Goal: Information Seeking & Learning: Learn about a topic

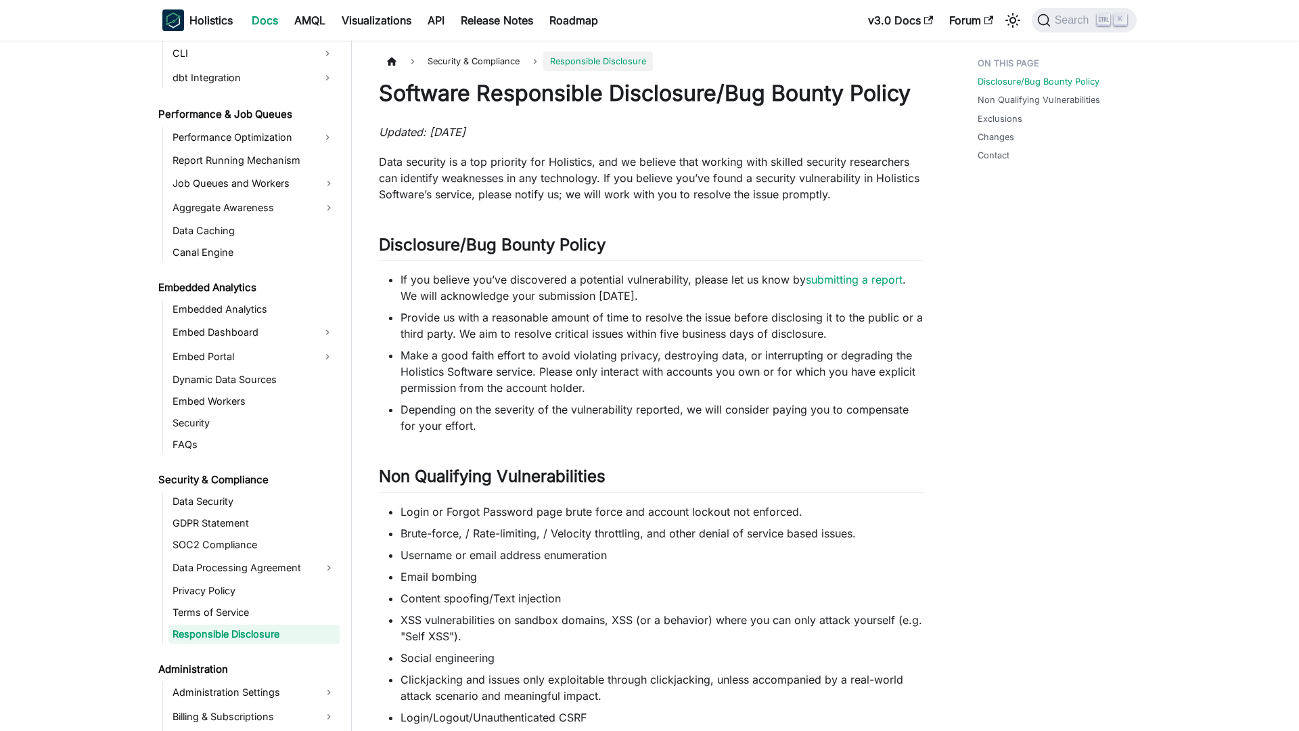
scroll to position [1248, 0]
